Goal: Information Seeking & Learning: Learn about a topic

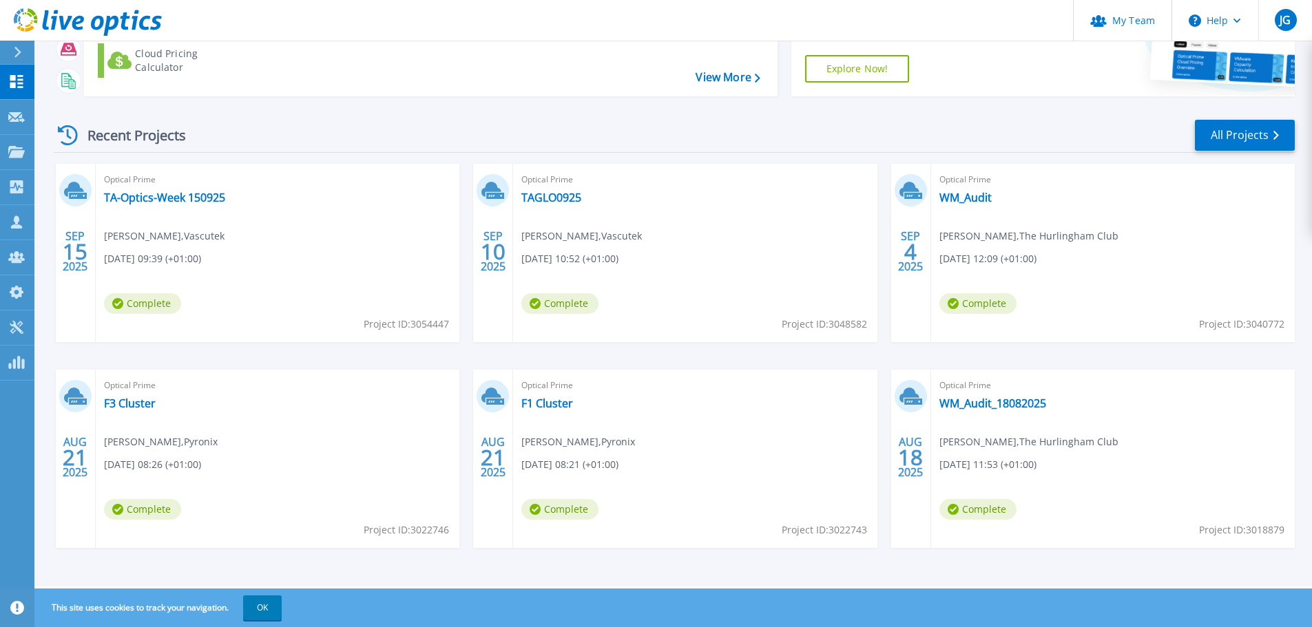
scroll to position [136, 0]
click at [1225, 138] on link "All Projects" at bounding box center [1245, 134] width 100 height 31
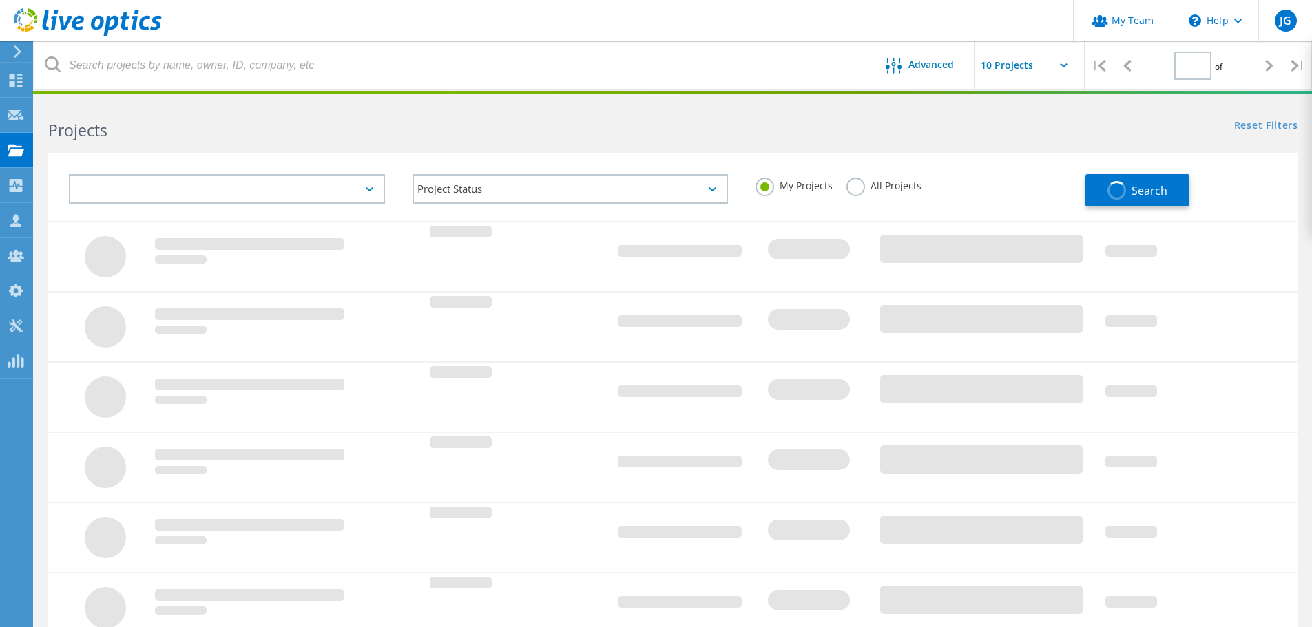
type input "1"
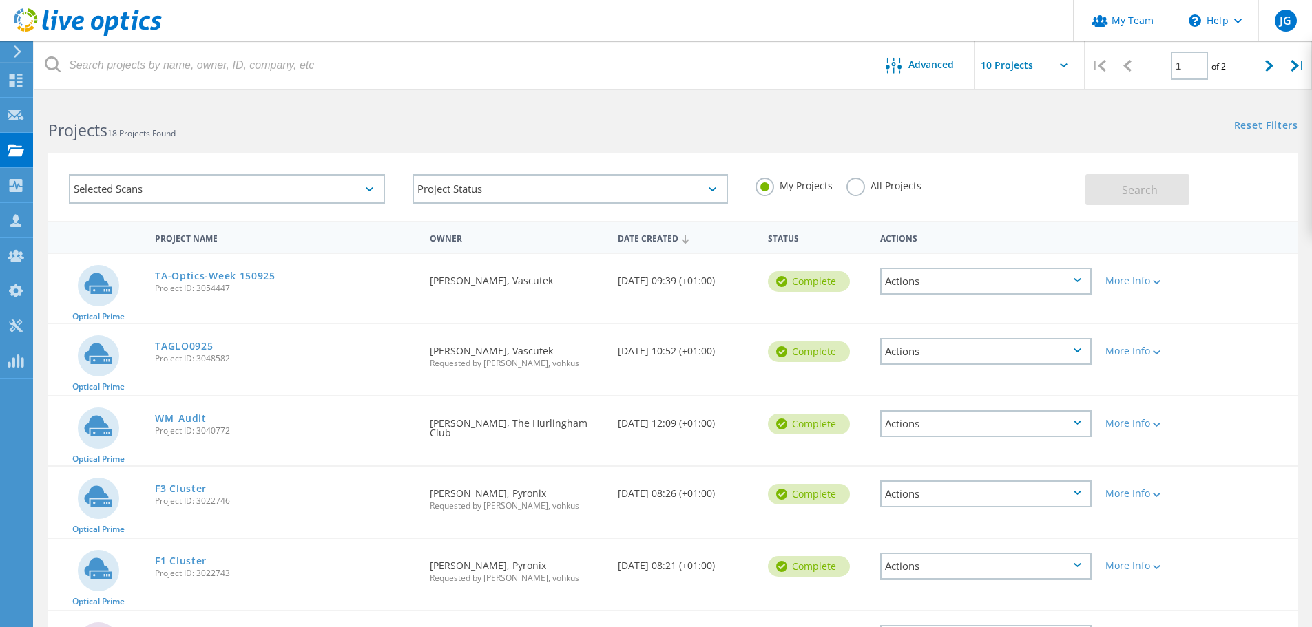
click at [852, 191] on label "All Projects" at bounding box center [883, 184] width 75 height 13
click at [0, 0] on input "All Projects" at bounding box center [0, 0] width 0 height 0
click at [1137, 198] on button "Search" at bounding box center [1137, 189] width 104 height 31
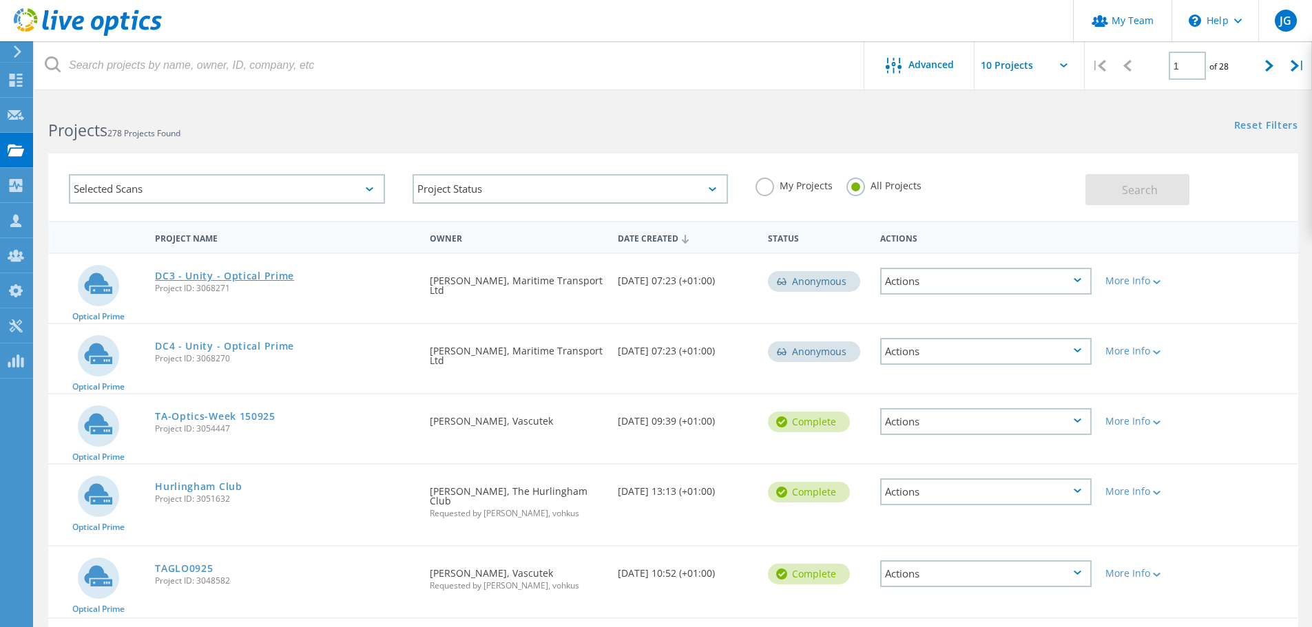
click at [238, 275] on link "DC3 - Unity - Optical Prime" at bounding box center [224, 276] width 139 height 10
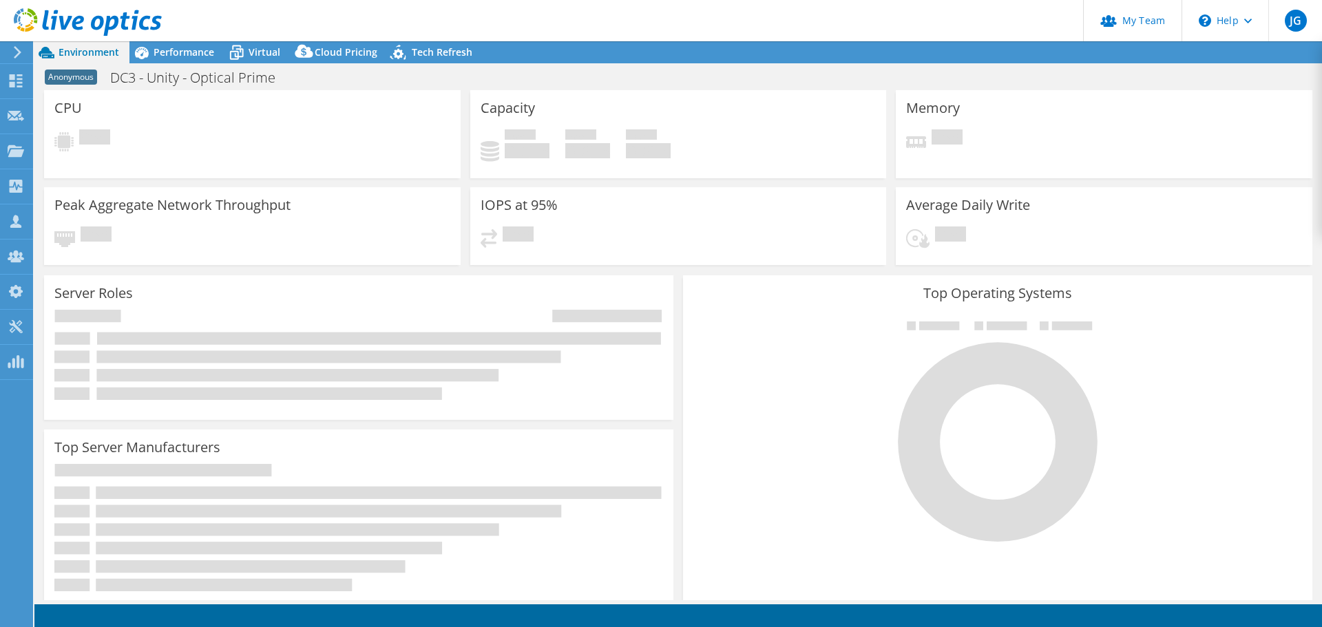
select select "USEast"
select select "GBP"
click at [178, 52] on span "Performance" at bounding box center [184, 51] width 61 height 13
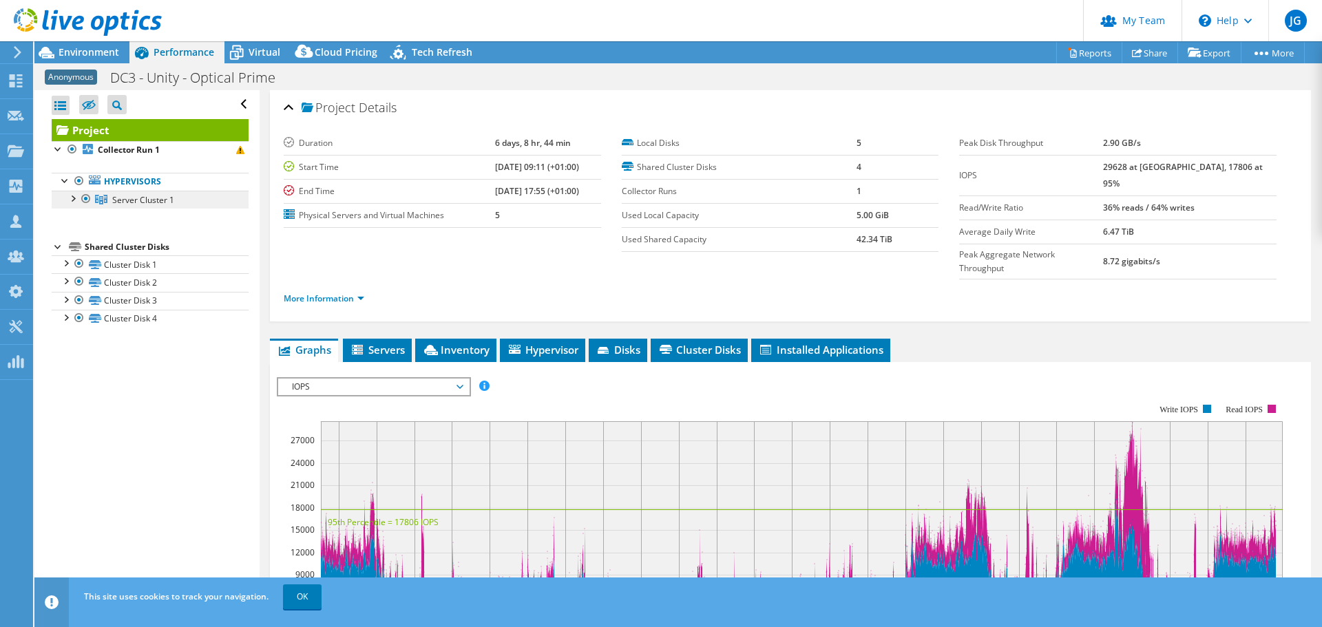
click at [134, 201] on span "Server Cluster 1" at bounding box center [143, 200] width 62 height 12
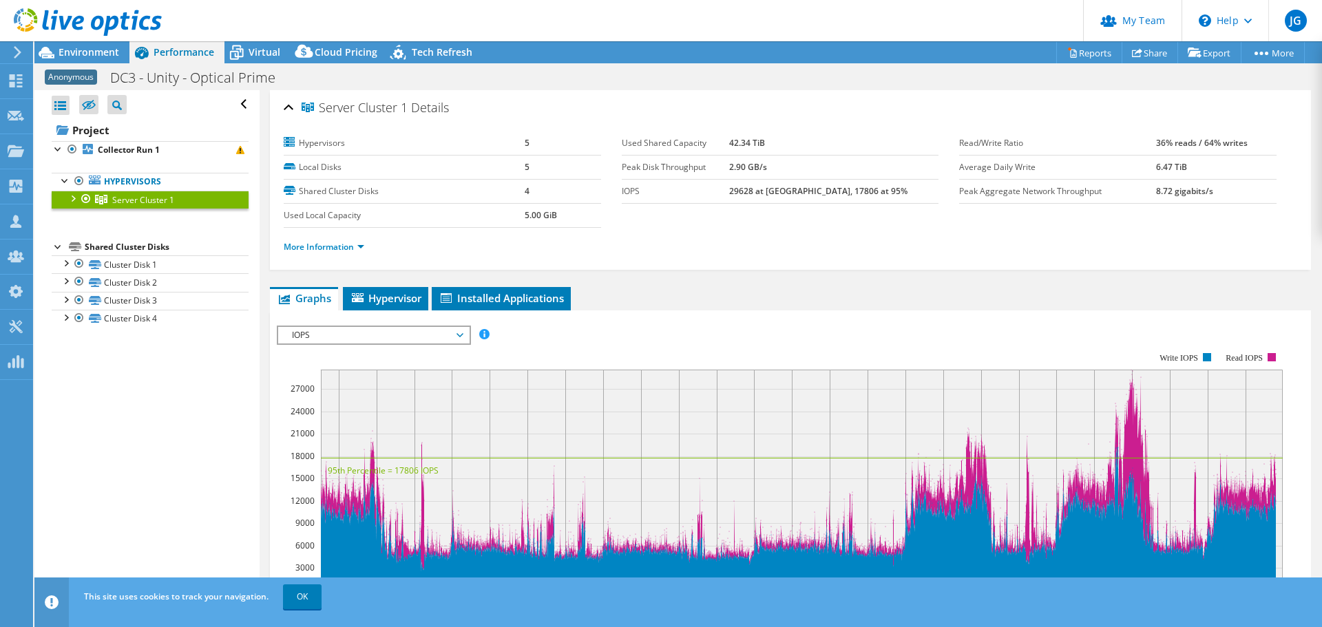
click at [76, 198] on div at bounding box center [72, 198] width 14 height 14
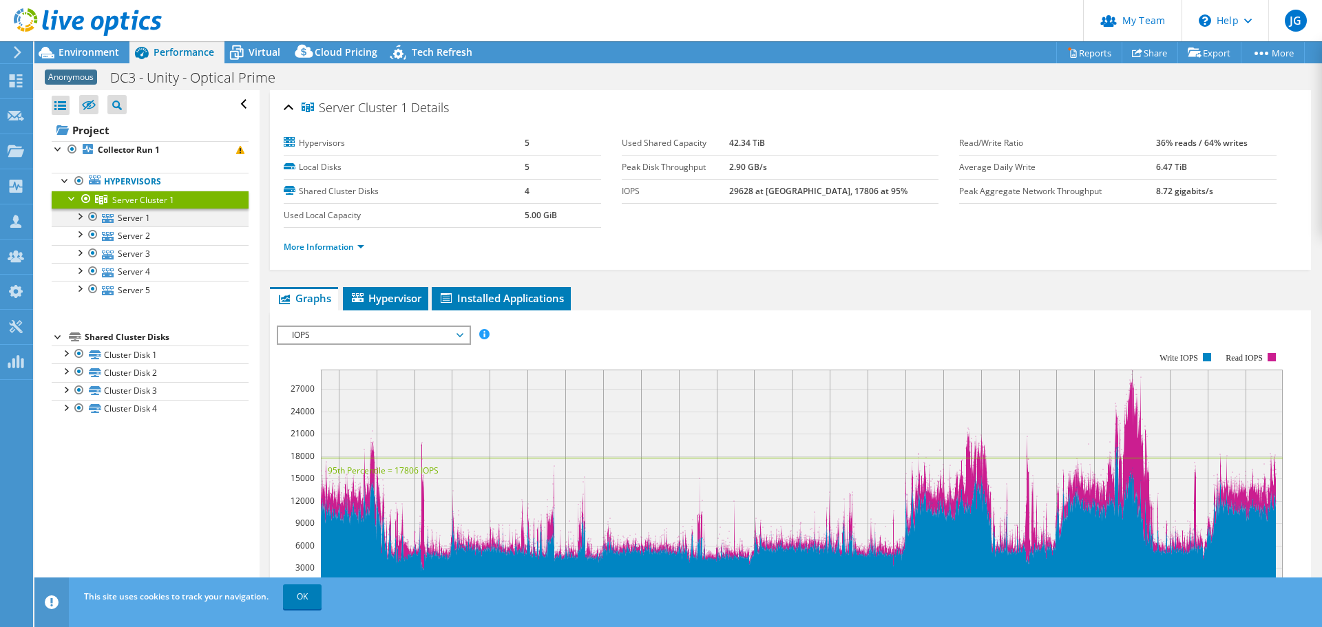
click at [81, 218] on div at bounding box center [79, 216] width 14 height 14
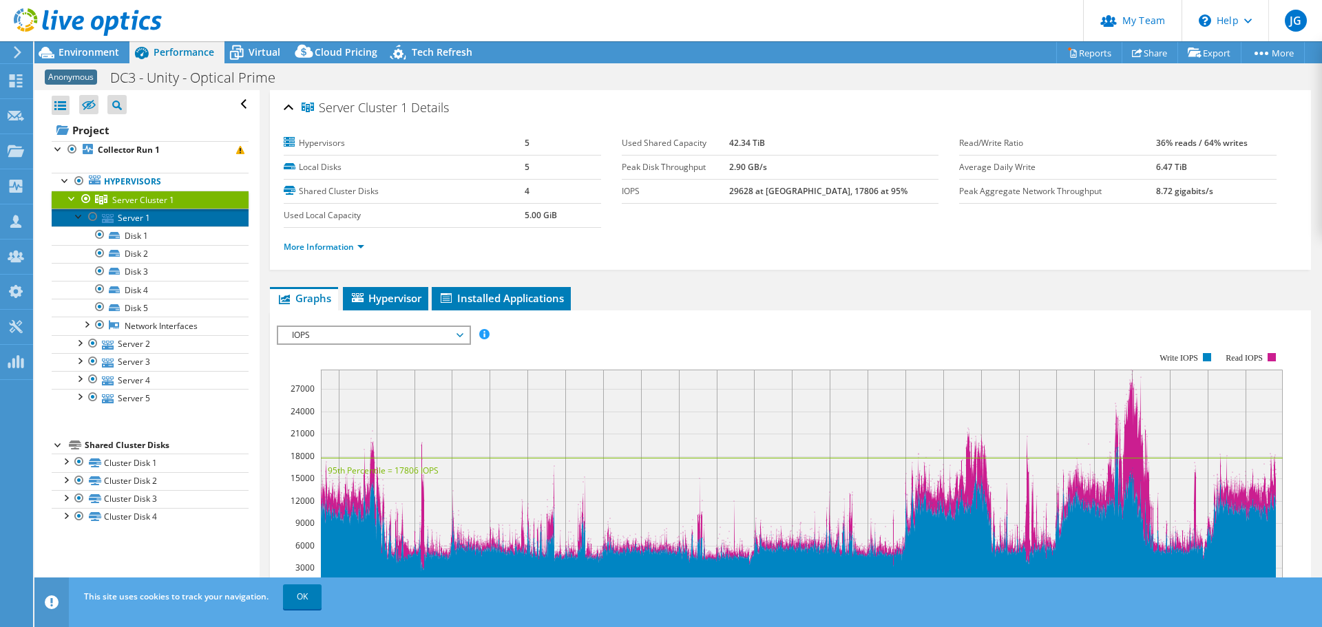
click at [138, 220] on link "Server 1" at bounding box center [150, 218] width 197 height 18
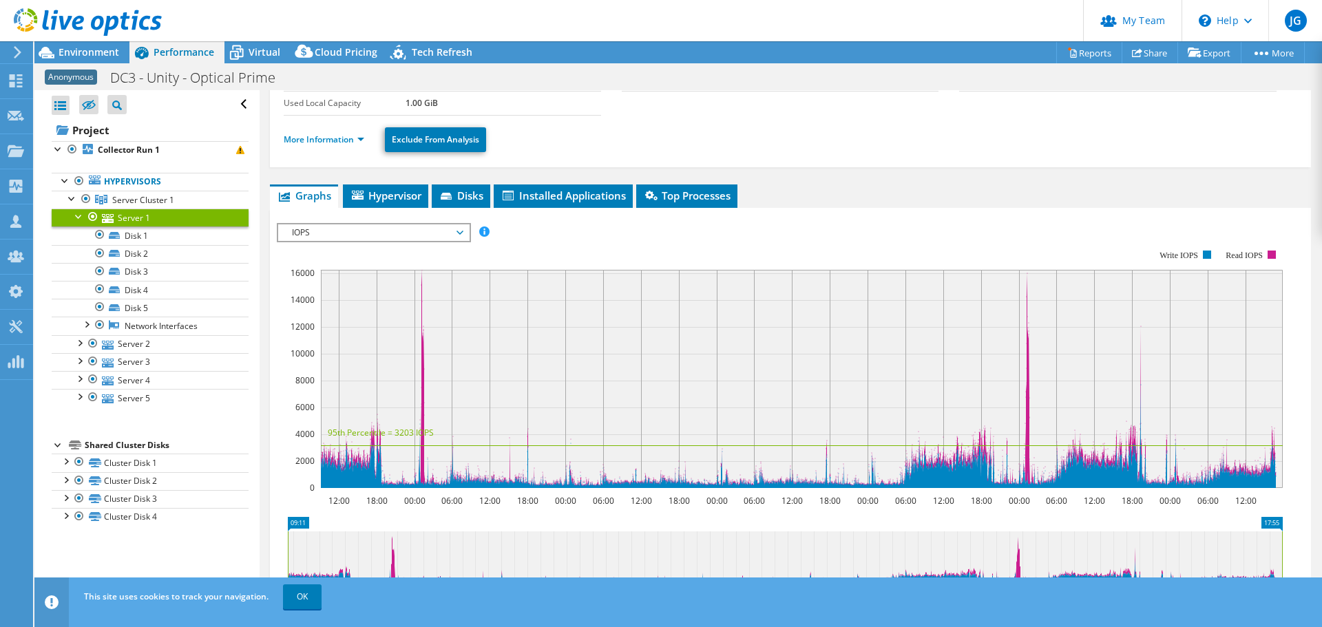
scroll to position [275, 0]
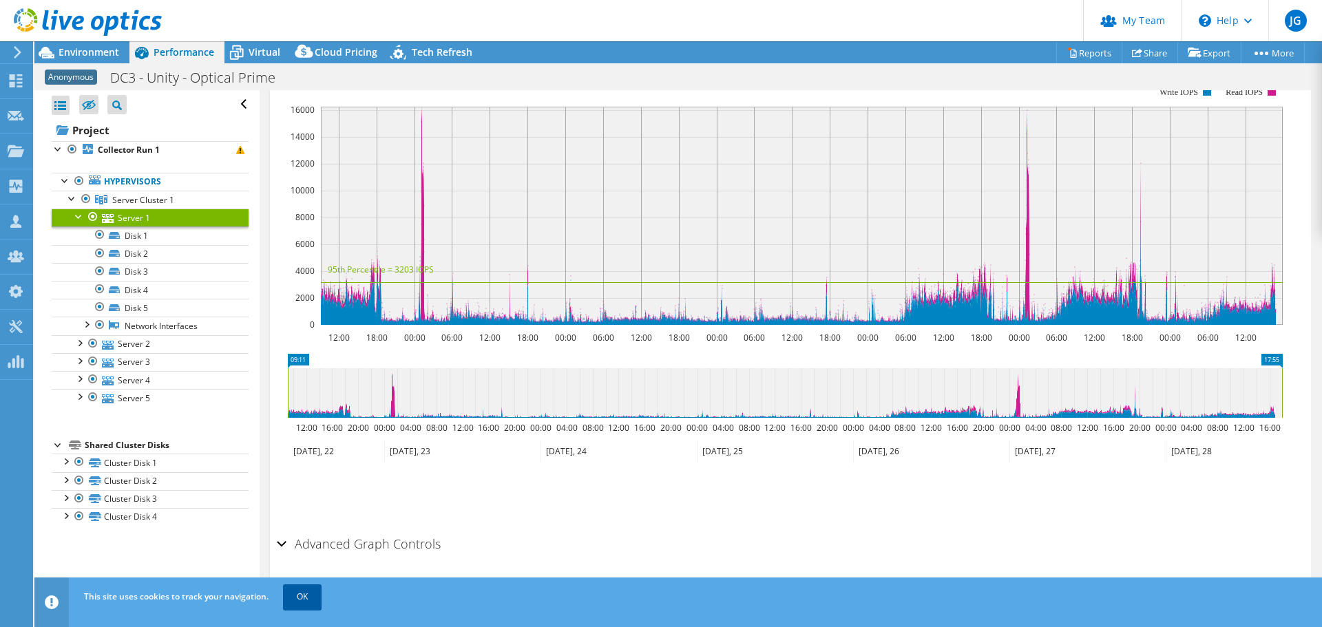
click at [302, 595] on link "OK" at bounding box center [302, 597] width 39 height 25
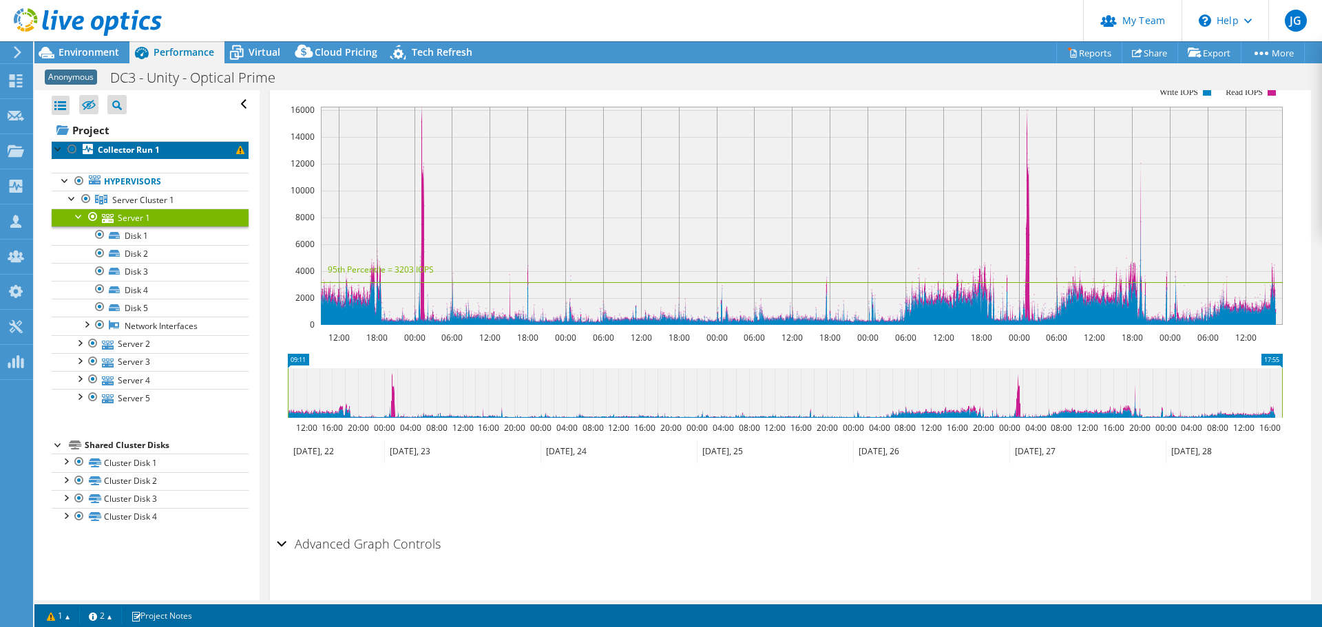
click at [169, 145] on link "Collector Run 1" at bounding box center [150, 150] width 197 height 18
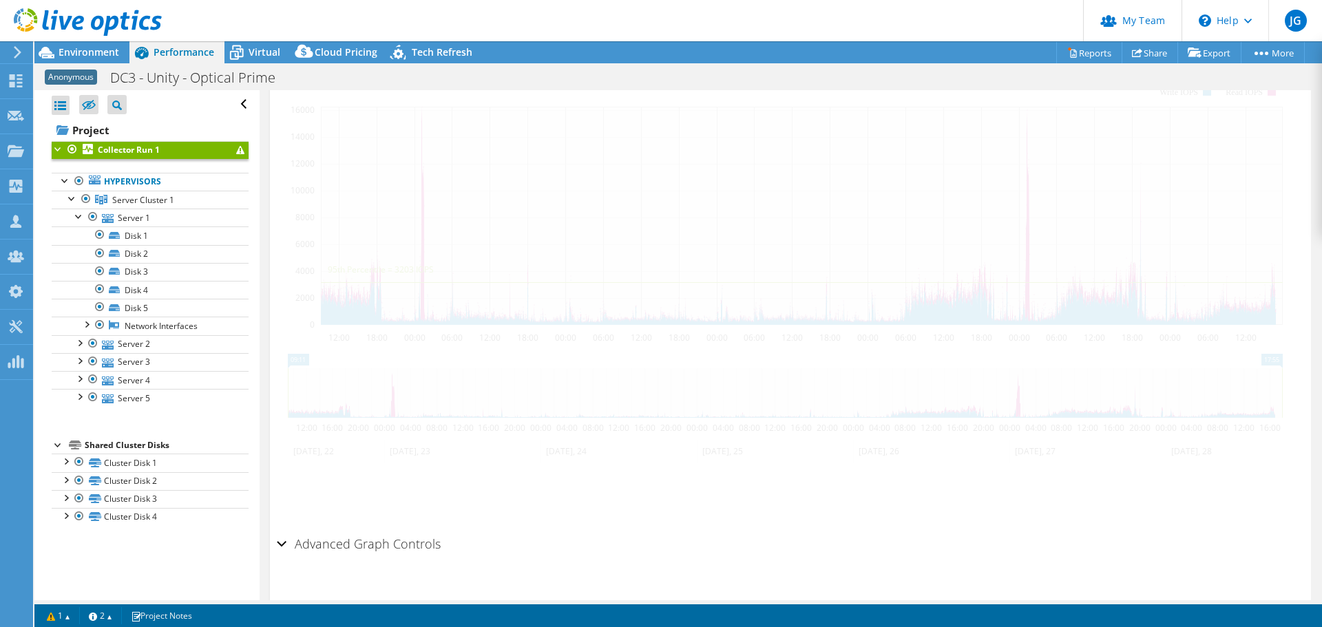
scroll to position [300, 0]
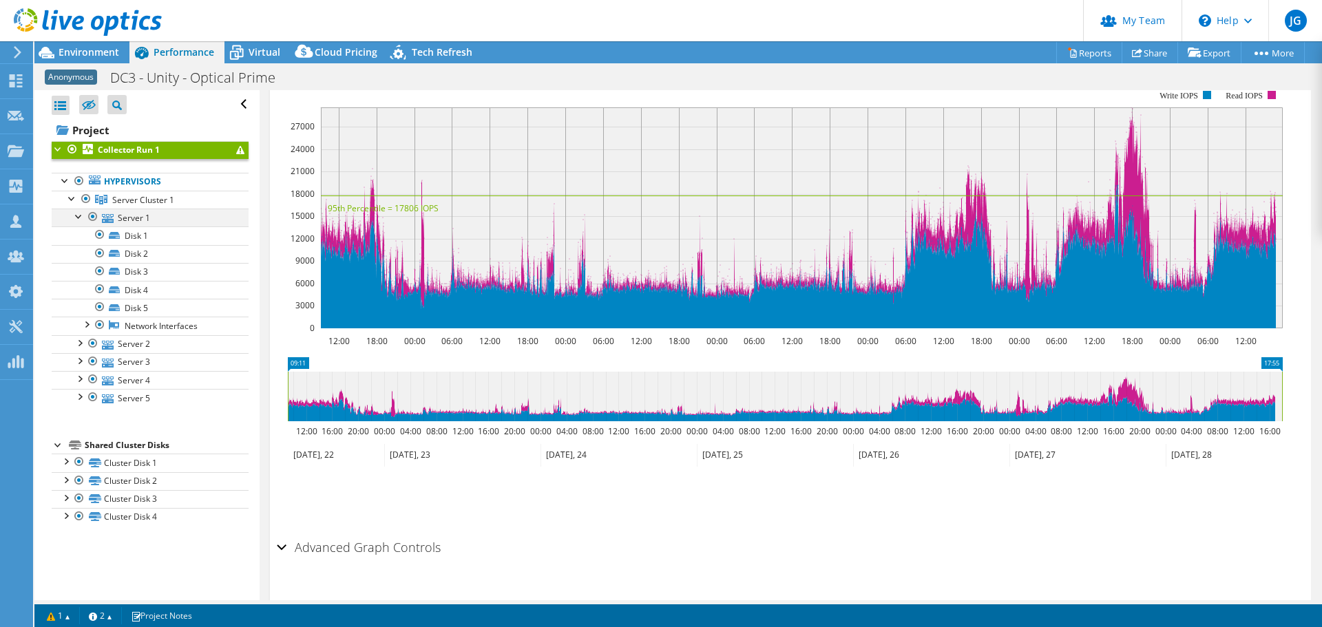
click at [78, 215] on div at bounding box center [79, 216] width 14 height 14
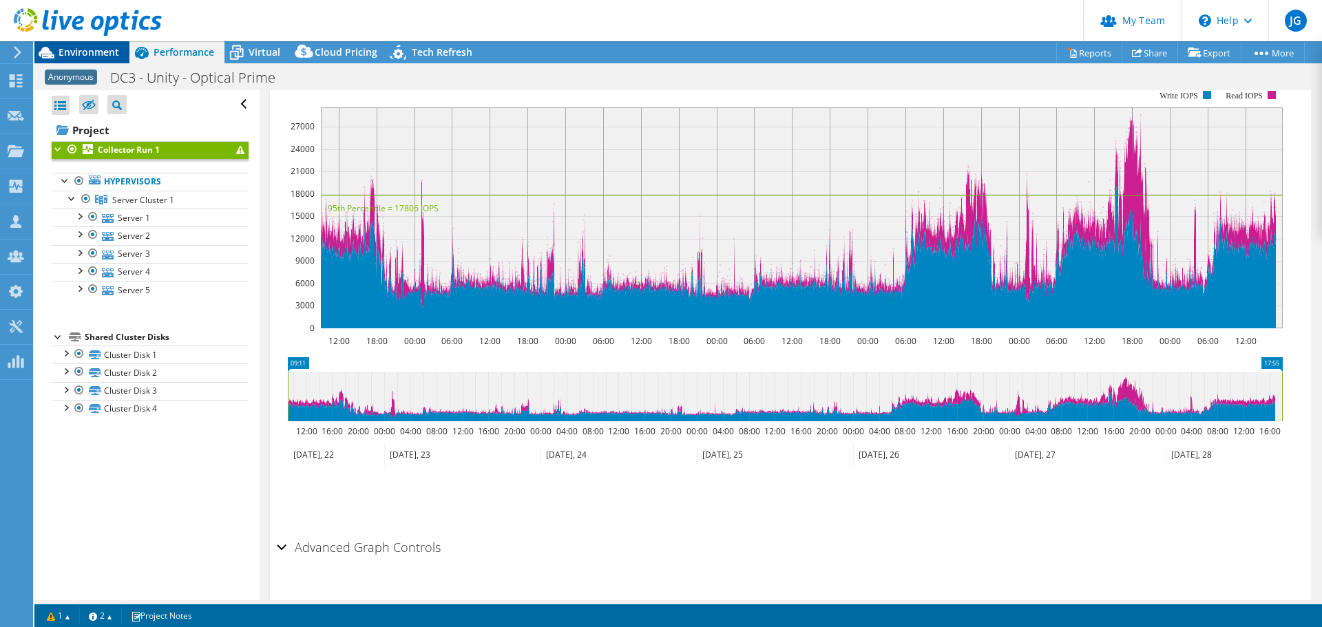
click at [81, 54] on span "Environment" at bounding box center [89, 51] width 61 height 13
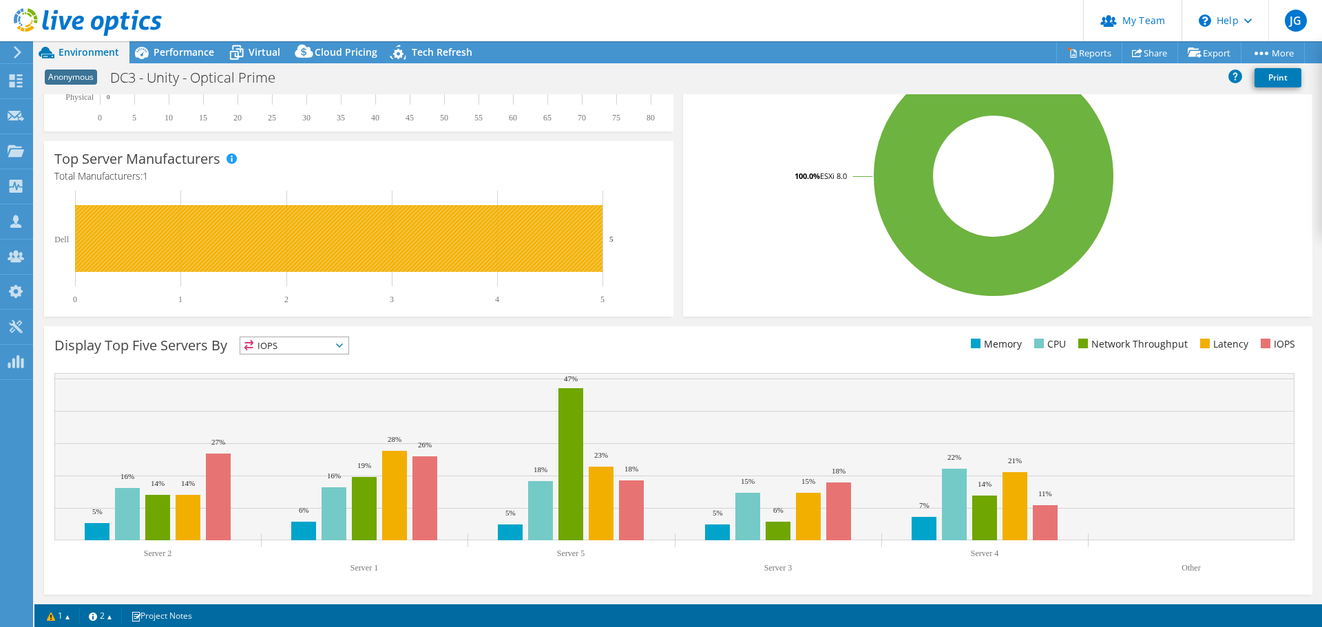
scroll to position [0, 0]
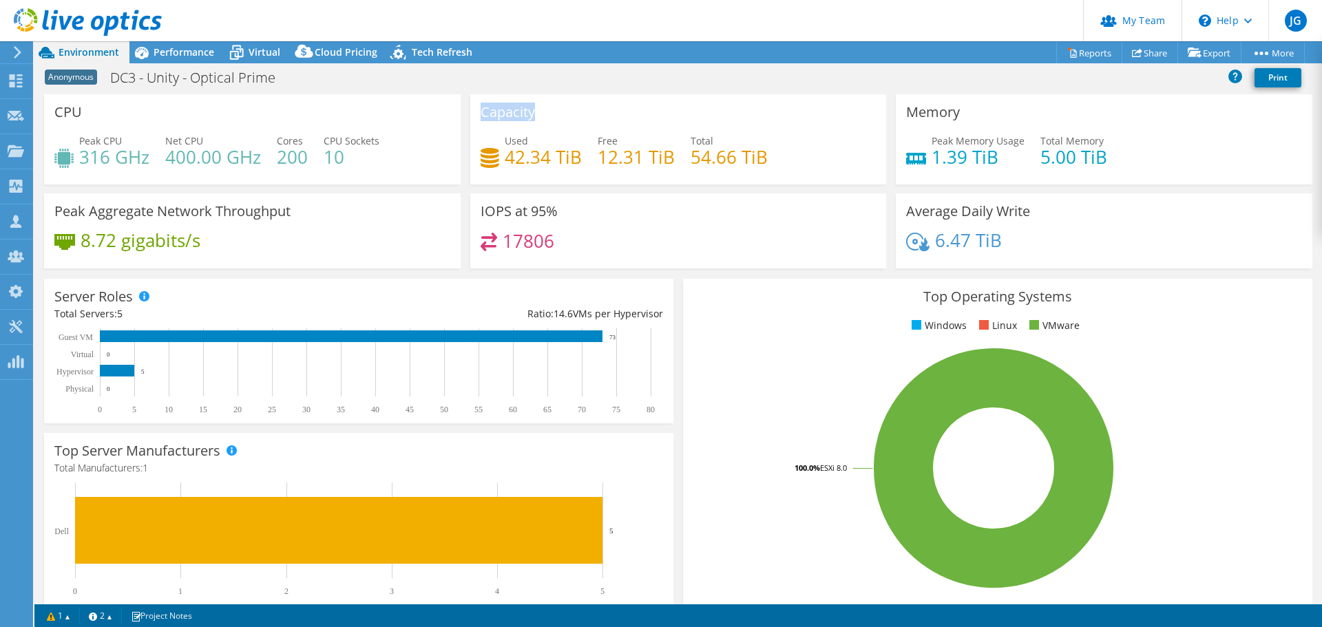
drag, startPoint x: 481, startPoint y: 113, endPoint x: 531, endPoint y: 109, distance: 50.4
click at [531, 109] on h3 "Capacity" at bounding box center [508, 112] width 54 height 15
click at [545, 109] on div "Capacity Used 42.34 TiB Free 12.31 TiB Total 54.66 TiB" at bounding box center [678, 139] width 417 height 90
click at [678, 274] on div "Top Operating Systems Windows Linux VMware 100.0% ESXi 8.0" at bounding box center [997, 443] width 639 height 339
click at [1067, 45] on link "Reports" at bounding box center [1089, 52] width 66 height 21
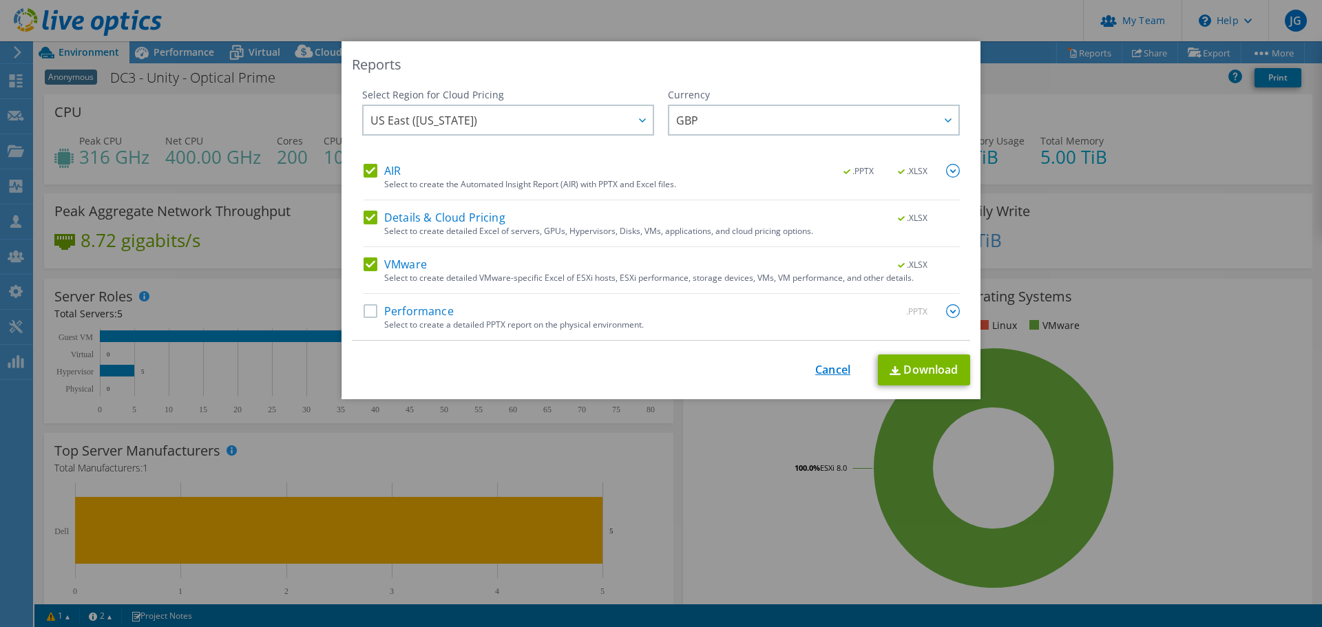
click at [832, 370] on link "Cancel" at bounding box center [832, 370] width 35 height 13
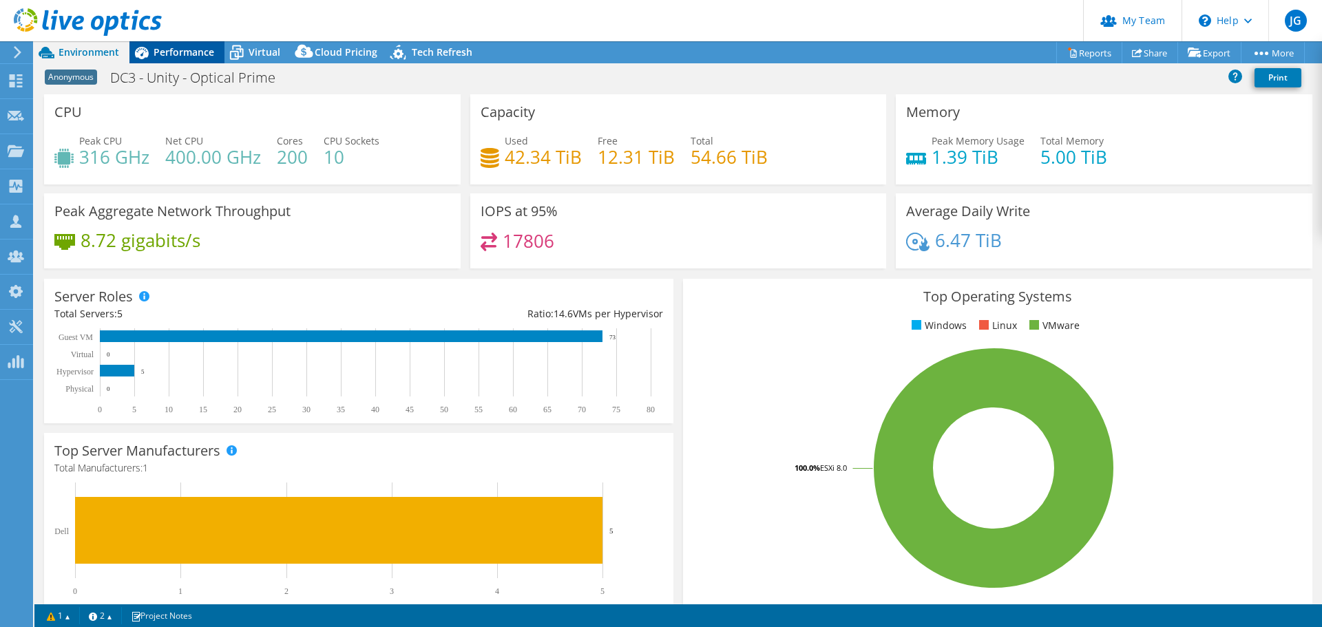
click at [180, 49] on span "Performance" at bounding box center [184, 51] width 61 height 13
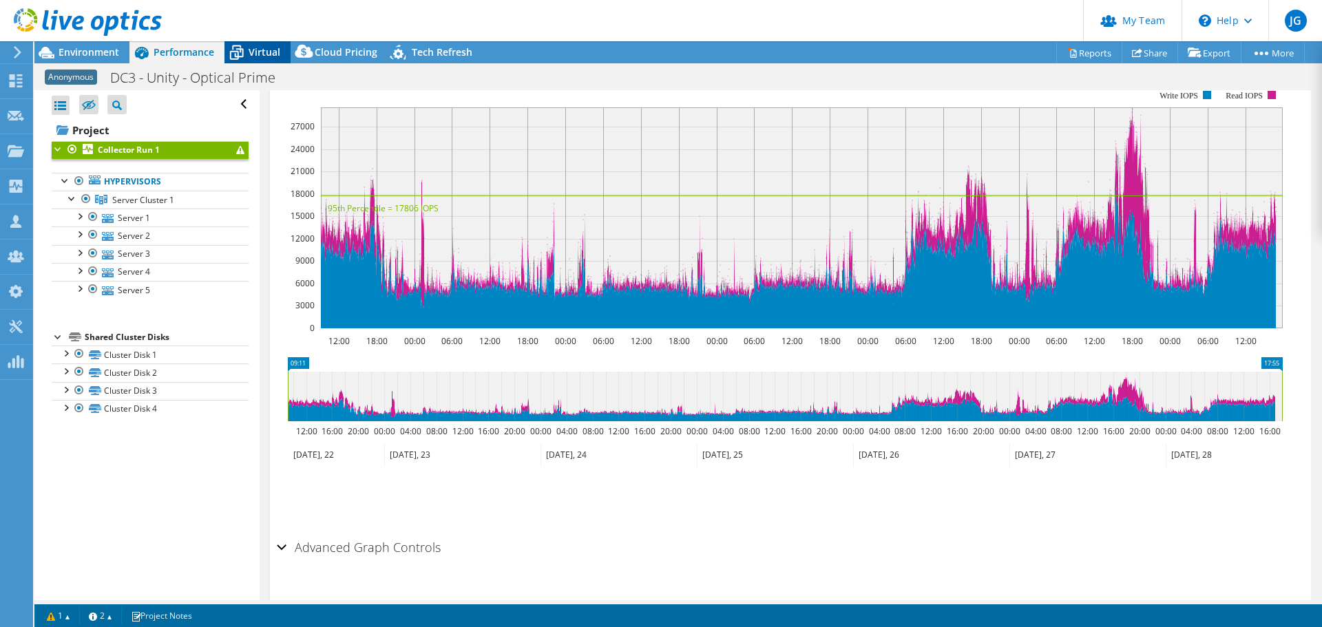
click at [258, 53] on span "Virtual" at bounding box center [265, 51] width 32 height 13
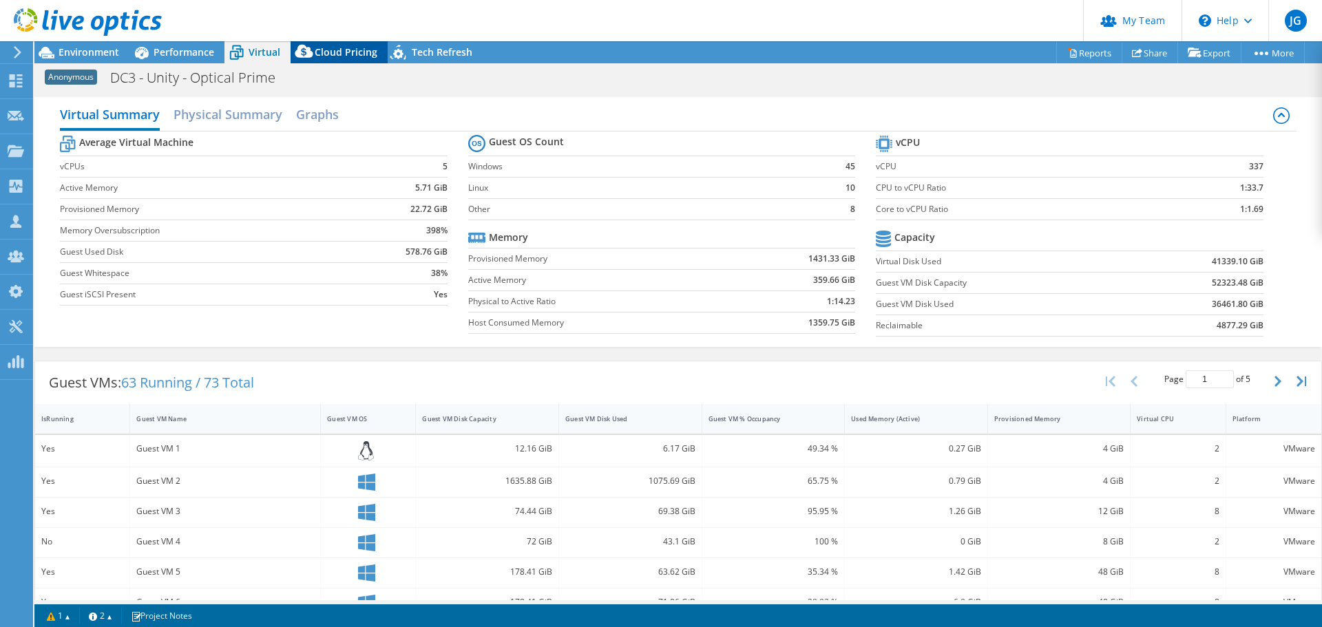
click at [330, 56] on span "Cloud Pricing" at bounding box center [346, 51] width 63 height 13
